Goal: Find specific page/section: Find specific page/section

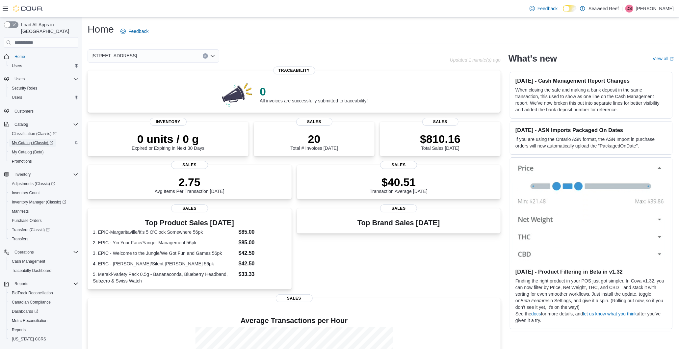
click at [27, 140] on span "My Catalog (Classic)" at bounding box center [32, 142] width 41 height 5
